Goal: Navigation & Orientation: Find specific page/section

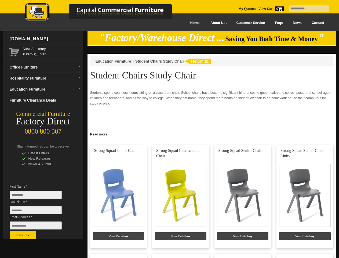
click at [306, 9] on input "text" at bounding box center [309, 8] width 40 height 7
click at [40, 211] on input "Last Name *" at bounding box center [36, 210] width 52 height 8
click at [23, 235] on button "Subscribe" at bounding box center [23, 235] width 26 height 8
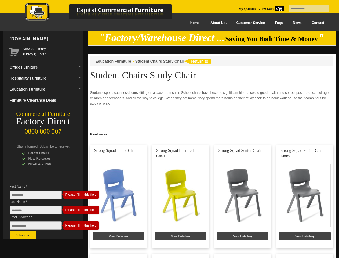
click at [212, 134] on link "Read more" at bounding box center [211, 133] width 248 height 7
